Goal: Entertainment & Leisure: Consume media (video, audio)

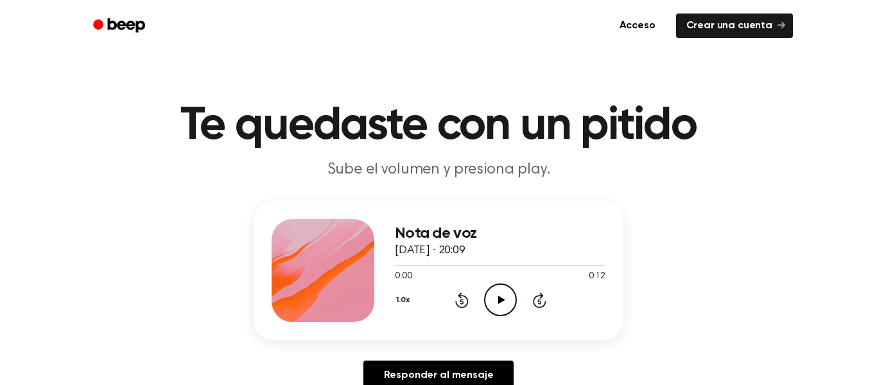
click at [493, 312] on icon "Play Audio" at bounding box center [500, 299] width 33 height 33
click at [708, 270] on div "Nota de voz 14 de septiembre de 2025 · 20:09 0:12 0:12 Su navegador no soporta …" at bounding box center [438, 300] width 847 height 199
click at [499, 301] on icon at bounding box center [501, 299] width 7 height 8
click at [507, 301] on icon "Play Audio" at bounding box center [500, 299] width 33 height 33
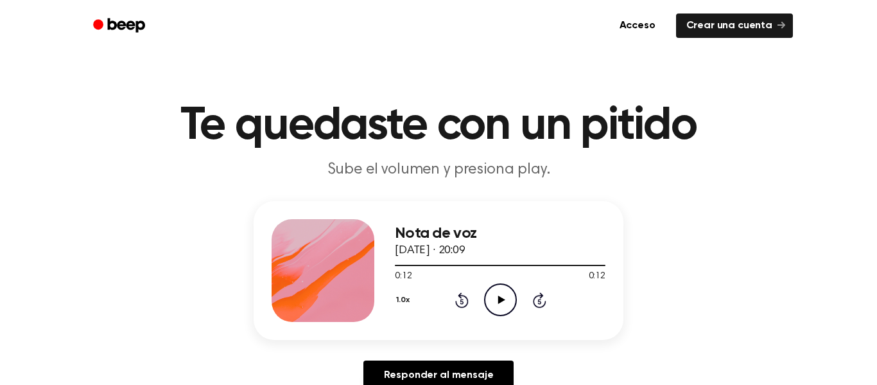
click at [507, 301] on icon "Play Audio" at bounding box center [500, 299] width 33 height 33
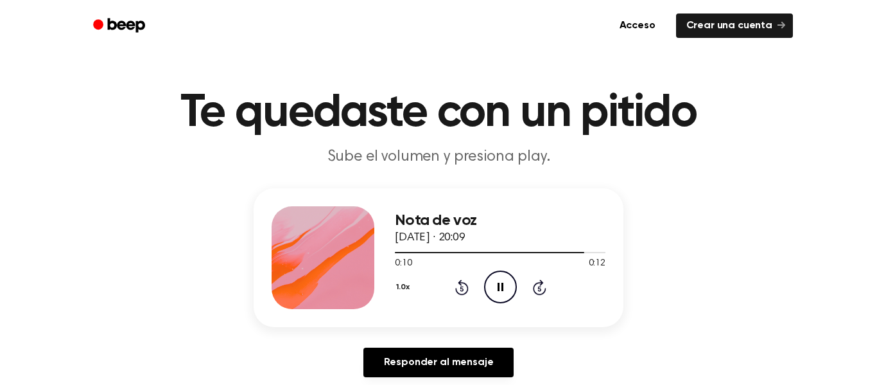
scroll to position [19, 0]
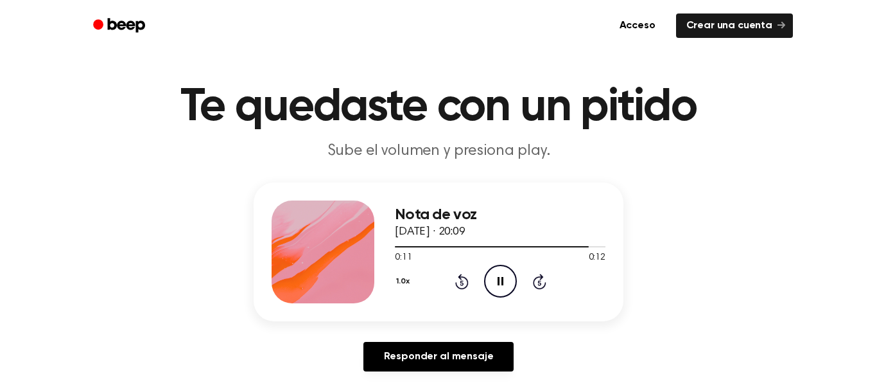
click at [499, 285] on icon at bounding box center [501, 281] width 6 height 8
drag, startPoint x: 588, startPoint y: 244, endPoint x: 396, endPoint y: 245, distance: 192.0
click at [396, 245] on div at bounding box center [500, 246] width 211 height 10
click at [505, 281] on icon "Play Audio" at bounding box center [500, 281] width 33 height 33
click at [505, 282] on icon "Pause Audio" at bounding box center [500, 281] width 33 height 33
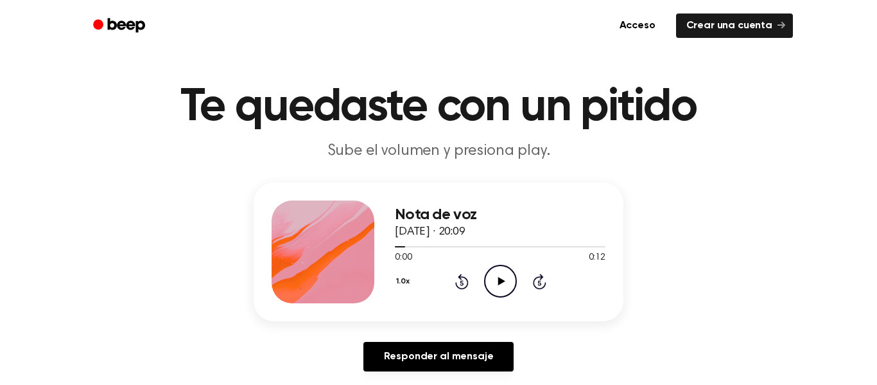
click at [504, 281] on icon at bounding box center [501, 281] width 7 height 8
click at [504, 272] on icon "Pause Audio" at bounding box center [500, 281] width 33 height 33
click at [505, 270] on icon "Play Audio" at bounding box center [500, 281] width 33 height 33
drag, startPoint x: 464, startPoint y: 245, endPoint x: 496, endPoint y: 247, distance: 32.2
click at [496, 247] on div at bounding box center [500, 246] width 211 height 10
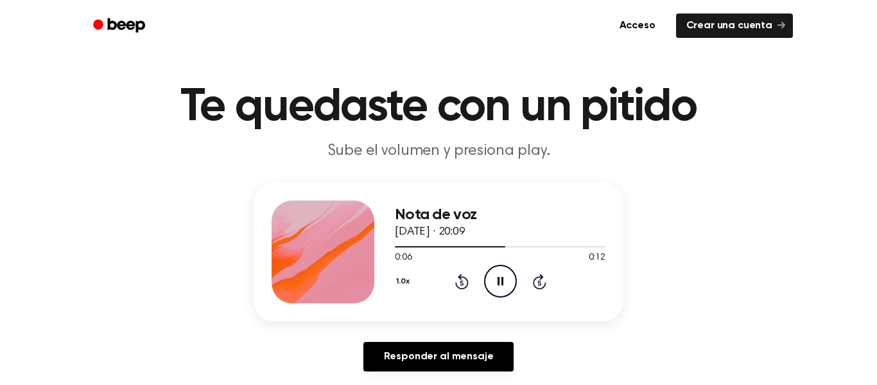
click at [495, 271] on icon "Pause Audio" at bounding box center [500, 281] width 33 height 33
drag, startPoint x: 504, startPoint y: 241, endPoint x: 390, endPoint y: 243, distance: 114.3
click at [390, 243] on div "Nota de voz 14 de septiembre de 2025 · 20:09 0:06 0:12 Su navegador no soporta …" at bounding box center [439, 251] width 370 height 139
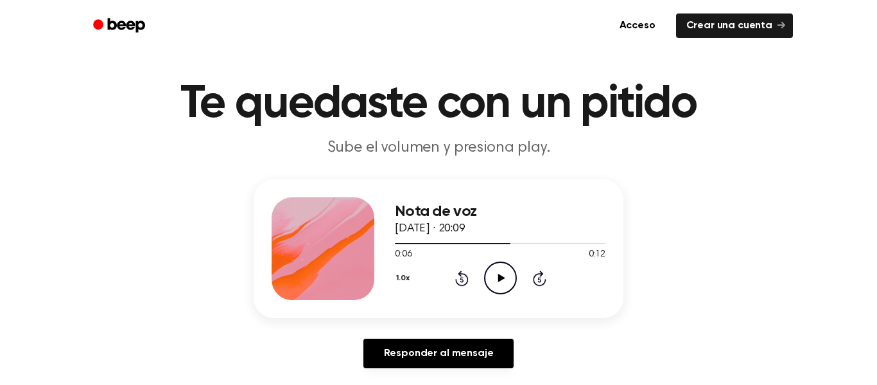
click at [503, 245] on span at bounding box center [505, 243] width 10 height 10
click at [410, 243] on div at bounding box center [449, 243] width 108 height 1
click at [498, 277] on icon at bounding box center [501, 278] width 7 height 8
click at [498, 278] on icon at bounding box center [501, 278] width 6 height 8
click at [464, 276] on icon at bounding box center [461, 277] width 13 height 15
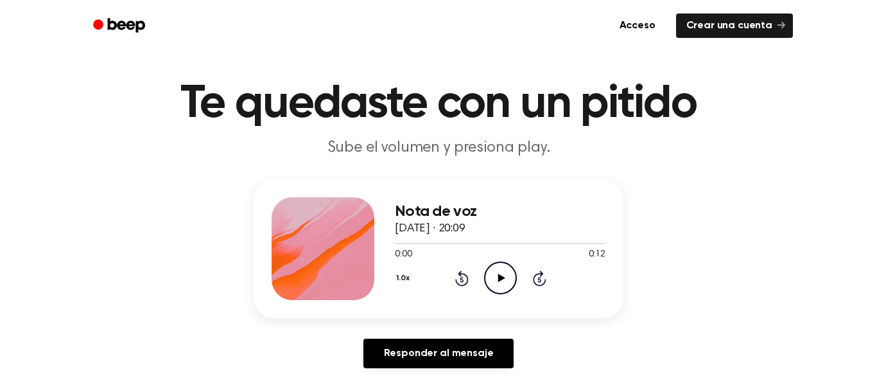
click at [492, 270] on icon "Play Audio" at bounding box center [500, 277] width 33 height 33
click at [488, 272] on icon "Pause Audio" at bounding box center [500, 277] width 33 height 33
click at [536, 279] on icon "Skip 5 seconds" at bounding box center [539, 278] width 14 height 17
click at [534, 286] on div "1.0x Rewind 5 seconds Play Audio Skip 5 seconds" at bounding box center [500, 277] width 211 height 33
click at [539, 272] on icon "Skip 5 seconds" at bounding box center [539, 278] width 14 height 17
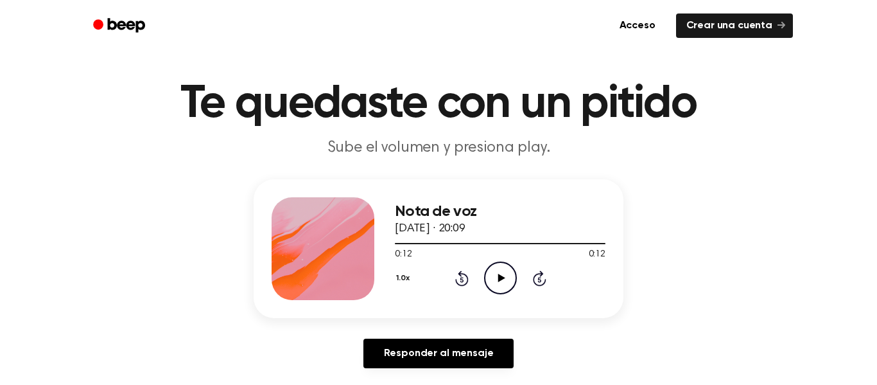
click at [539, 272] on icon "Skip 5 seconds" at bounding box center [539, 278] width 14 height 17
click at [467, 270] on icon "Rewind 5 seconds" at bounding box center [462, 278] width 14 height 17
click at [467, 271] on icon "Rewind 5 seconds" at bounding box center [462, 278] width 14 height 17
click at [536, 277] on icon "Skip 5 seconds" at bounding box center [539, 278] width 14 height 17
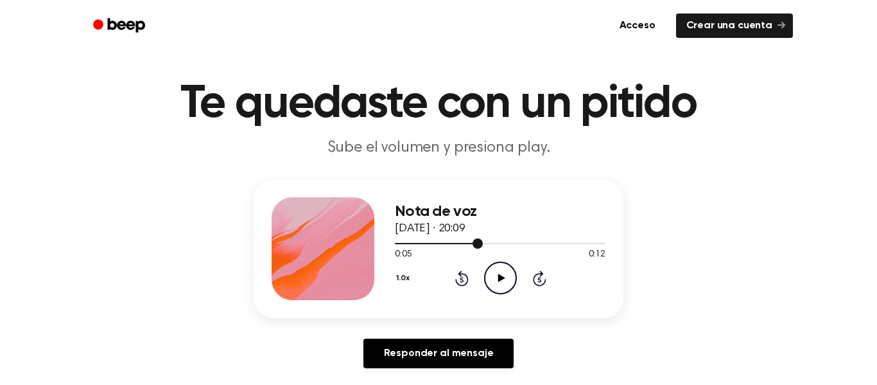
drag, startPoint x: 479, startPoint y: 238, endPoint x: 443, endPoint y: 239, distance: 36.6
click at [443, 239] on div at bounding box center [500, 243] width 211 height 10
click at [746, 150] on header "Te quedaste con un pitido Sube el volumen y presiona play." at bounding box center [438, 120] width 847 height 78
click at [739, 155] on header "Te quedaste con un pitido Sube el volumen y presiona play." at bounding box center [438, 120] width 847 height 78
click at [738, 152] on header "Te quedaste con un pitido Sube el volumen y presiona play." at bounding box center [438, 120] width 847 height 78
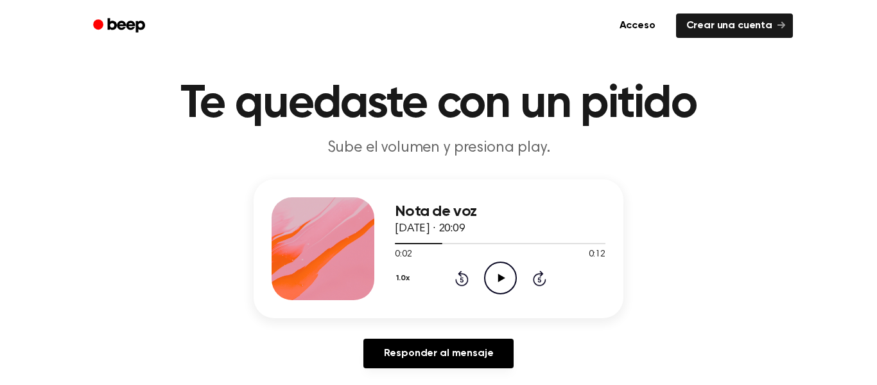
click at [504, 273] on icon "Play Audio" at bounding box center [500, 277] width 33 height 33
click at [502, 268] on icon "Pause Audio" at bounding box center [500, 277] width 33 height 33
drag, startPoint x: 467, startPoint y: 240, endPoint x: 392, endPoint y: 236, distance: 74.6
click at [392, 236] on div "Nota de voz 14 de septiembre de 2025 · 20:09 0:04 0:12 Su navegador no soporta …" at bounding box center [439, 248] width 370 height 139
click at [453, 277] on div "1.0x Rewind 5 seconds Play Audio Skip 5 seconds" at bounding box center [500, 277] width 211 height 33
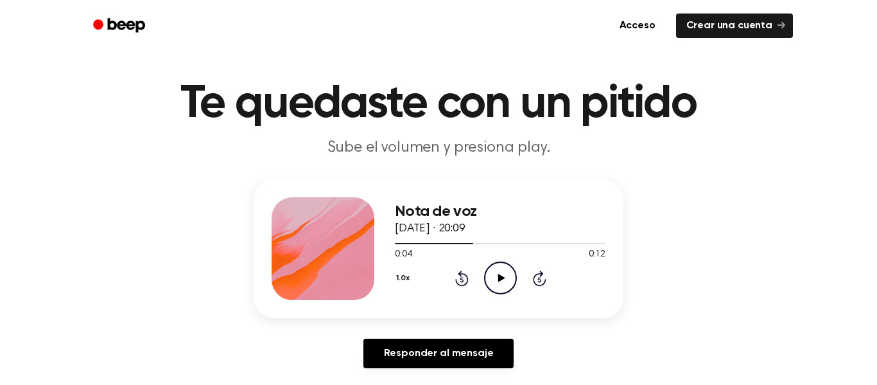
click at [463, 274] on icon at bounding box center [461, 277] width 13 height 15
click at [455, 273] on icon "Rewind 5 seconds" at bounding box center [462, 278] width 14 height 17
click at [506, 275] on icon "Play Audio" at bounding box center [500, 277] width 33 height 33
click at [506, 277] on icon "Pause Audio" at bounding box center [500, 277] width 33 height 33
click at [459, 270] on icon "Rewind 5 seconds" at bounding box center [462, 278] width 14 height 17
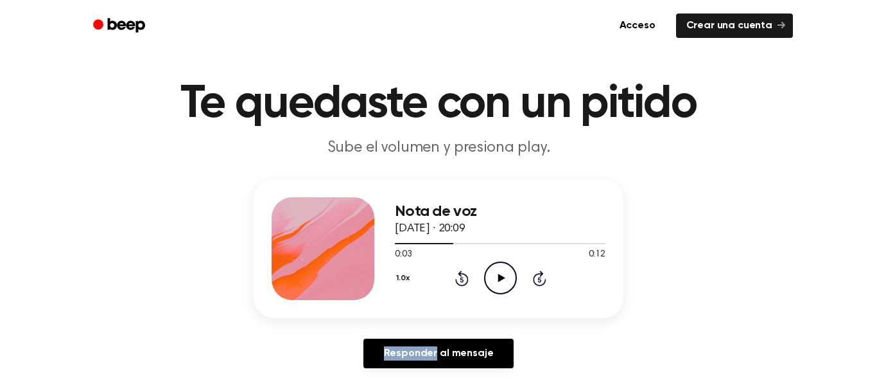
click at [459, 270] on icon "Rewind 5 seconds" at bounding box center [462, 278] width 14 height 17
click at [501, 277] on icon at bounding box center [501, 278] width 7 height 8
click at [499, 274] on icon "Pause Audio" at bounding box center [500, 277] width 33 height 33
click at [494, 285] on icon "Play Audio" at bounding box center [500, 277] width 33 height 33
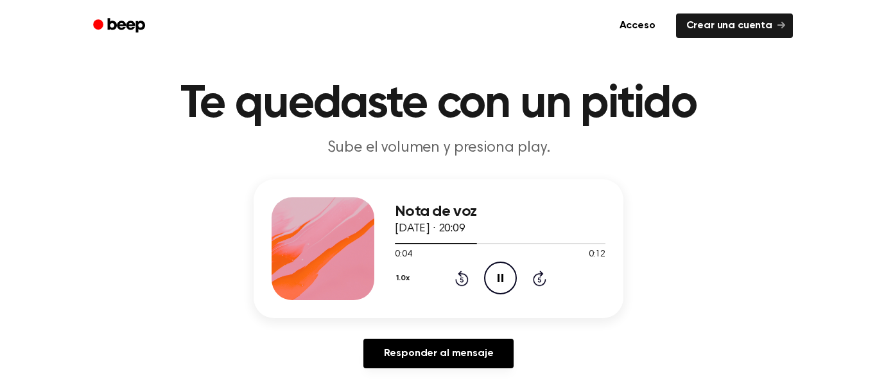
click at [494, 283] on icon "Pause Audio" at bounding box center [500, 277] width 33 height 33
click at [496, 287] on icon "Play Audio" at bounding box center [500, 277] width 33 height 33
click at [497, 286] on icon "Pause Audio" at bounding box center [500, 277] width 33 height 33
click at [500, 293] on icon "Play Audio" at bounding box center [500, 277] width 33 height 33
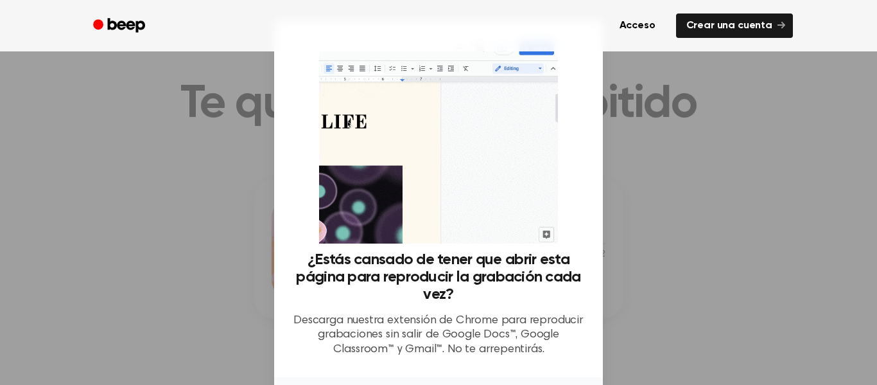
click at [680, 249] on div at bounding box center [438, 192] width 877 height 385
click at [151, 136] on div at bounding box center [438, 192] width 877 height 385
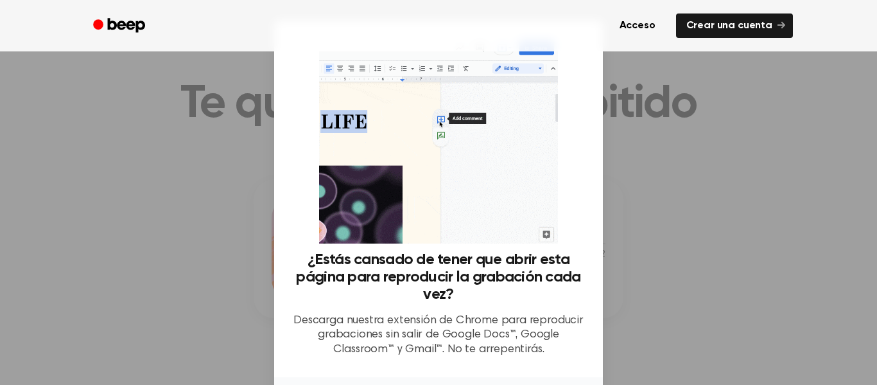
click at [151, 136] on div at bounding box center [438, 192] width 877 height 385
drag, startPoint x: 151, startPoint y: 136, endPoint x: 190, endPoint y: 328, distance: 196.0
click at [190, 328] on div at bounding box center [438, 192] width 877 height 385
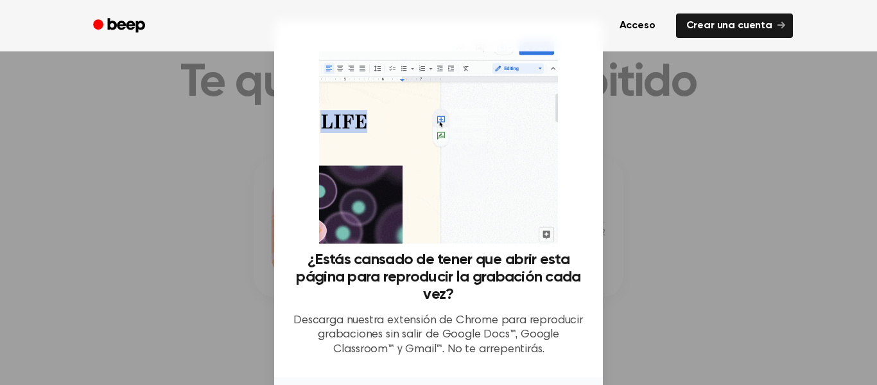
click at [742, 336] on div at bounding box center [438, 192] width 877 height 385
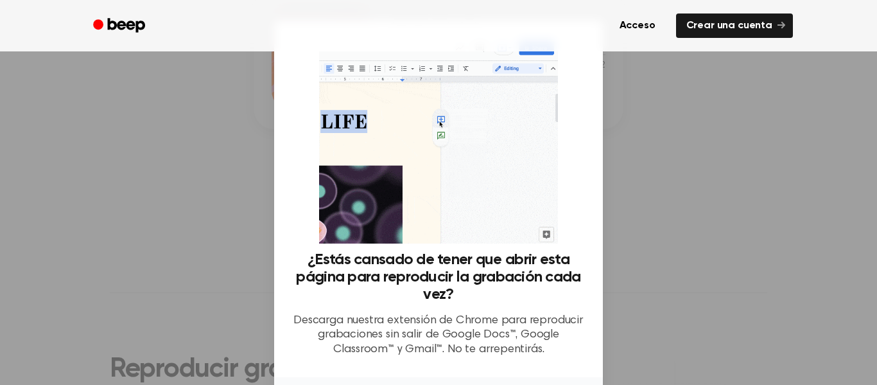
scroll to position [0, 0]
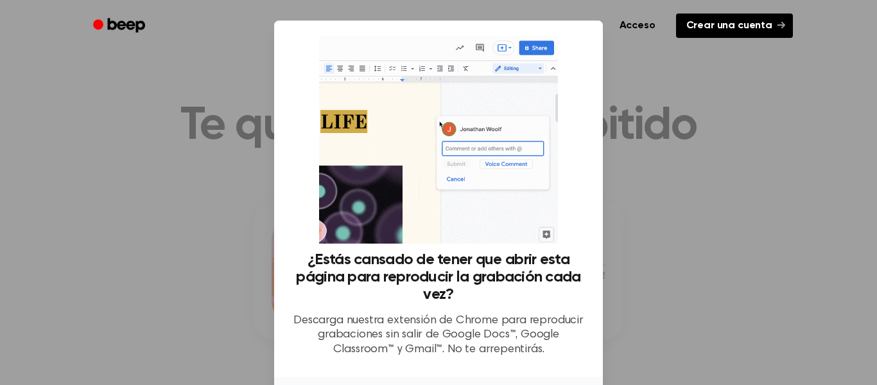
click at [745, 22] on font "Crear una cuenta" at bounding box center [730, 26] width 86 height 10
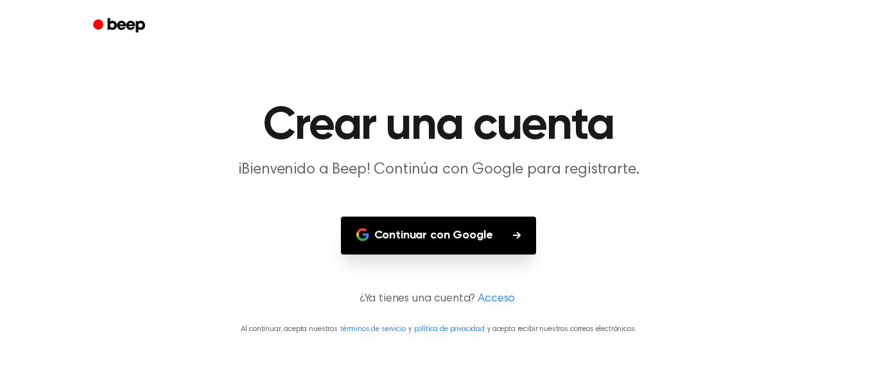
click at [503, 235] on button "Continuar con Google" at bounding box center [439, 235] width 196 height 38
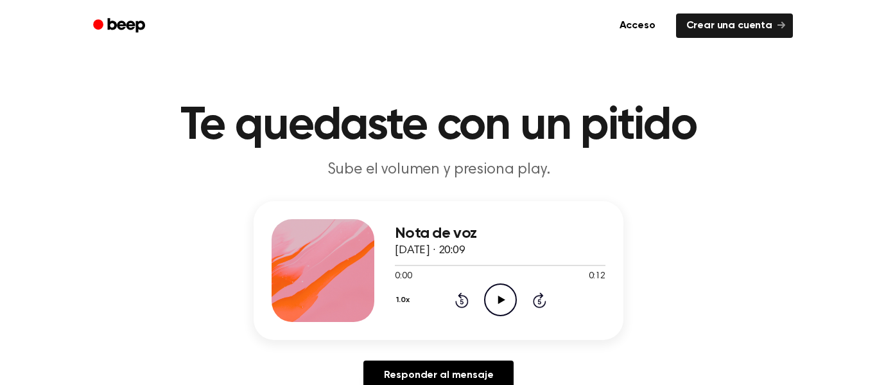
click at [495, 297] on icon "Play Audio" at bounding box center [500, 299] width 33 height 33
click at [496, 294] on icon "Play Audio" at bounding box center [500, 299] width 33 height 33
click at [507, 306] on icon "Play Audio" at bounding box center [500, 299] width 33 height 33
click at [466, 295] on icon "Rewind 5 seconds" at bounding box center [462, 300] width 14 height 17
click at [468, 297] on icon "Rewind 5 seconds" at bounding box center [462, 300] width 14 height 17
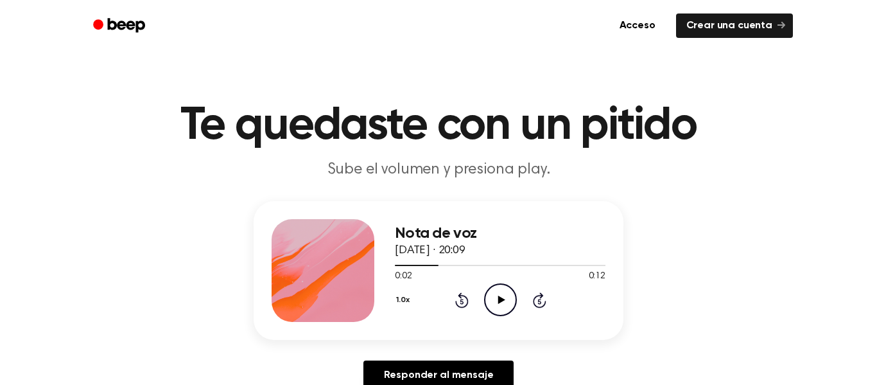
click at [495, 301] on icon "Play Audio" at bounding box center [500, 299] width 33 height 33
click at [495, 301] on icon "Pause Audio" at bounding box center [500, 299] width 33 height 33
click at [500, 306] on icon "Play Audio" at bounding box center [500, 299] width 33 height 33
click at [499, 306] on icon "Pause Audio" at bounding box center [500, 299] width 33 height 33
click at [468, 297] on icon "Rewind 5 seconds" at bounding box center [462, 300] width 14 height 17
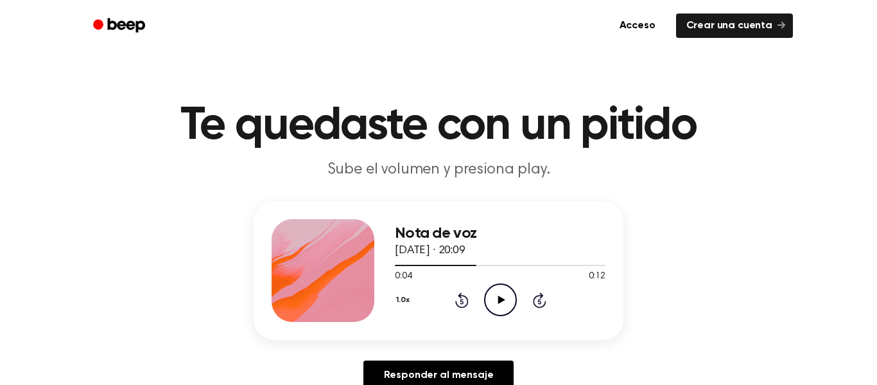
click at [487, 290] on circle at bounding box center [500, 299] width 31 height 31
click at [486, 291] on circle at bounding box center [500, 299] width 31 height 31
click at [466, 293] on icon "Rewind 5 seconds" at bounding box center [462, 300] width 14 height 17
click at [489, 286] on icon "Play Audio" at bounding box center [500, 299] width 33 height 33
click at [489, 287] on icon "Pause Audio" at bounding box center [500, 299] width 33 height 33
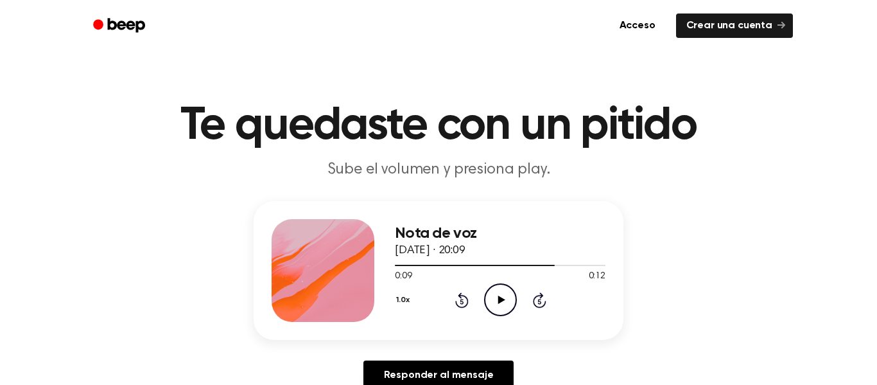
click at [498, 290] on icon "Play Audio" at bounding box center [500, 299] width 33 height 33
click at [497, 290] on icon "Pause Audio" at bounding box center [500, 299] width 33 height 33
click at [500, 290] on icon "Play Audio" at bounding box center [500, 299] width 33 height 33
click at [500, 292] on icon "Pause Audio" at bounding box center [500, 299] width 33 height 33
click at [501, 293] on icon "Play Audio" at bounding box center [500, 299] width 33 height 33
